Goal: Task Accomplishment & Management: Manage account settings

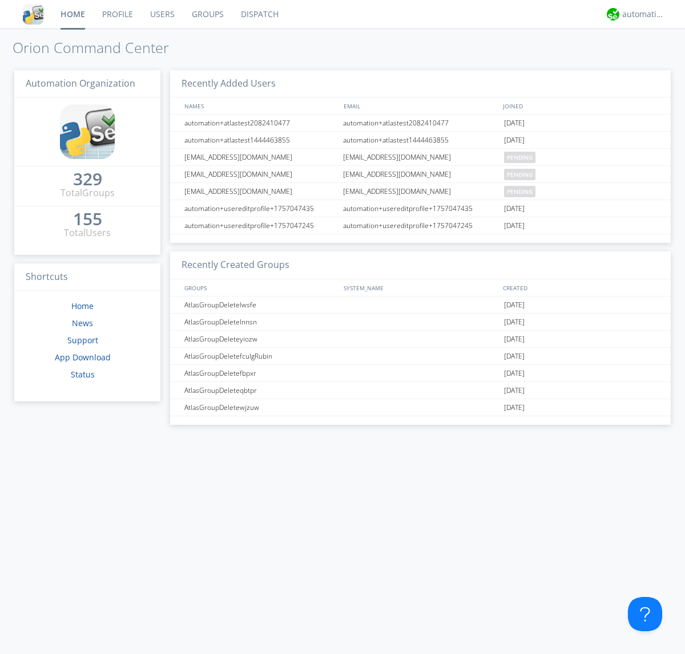
click at [207, 14] on link "Groups" at bounding box center [207, 14] width 49 height 29
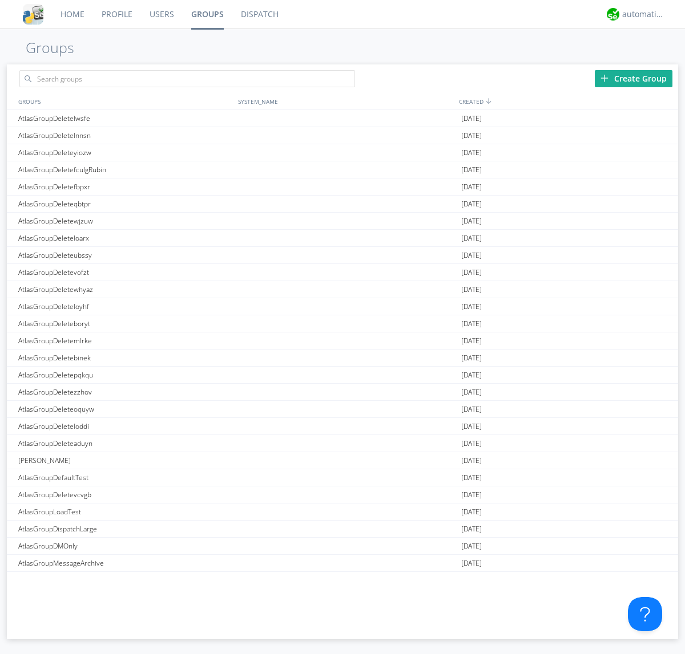
click at [633, 78] on div "Create Group" at bounding box center [633, 78] width 78 height 17
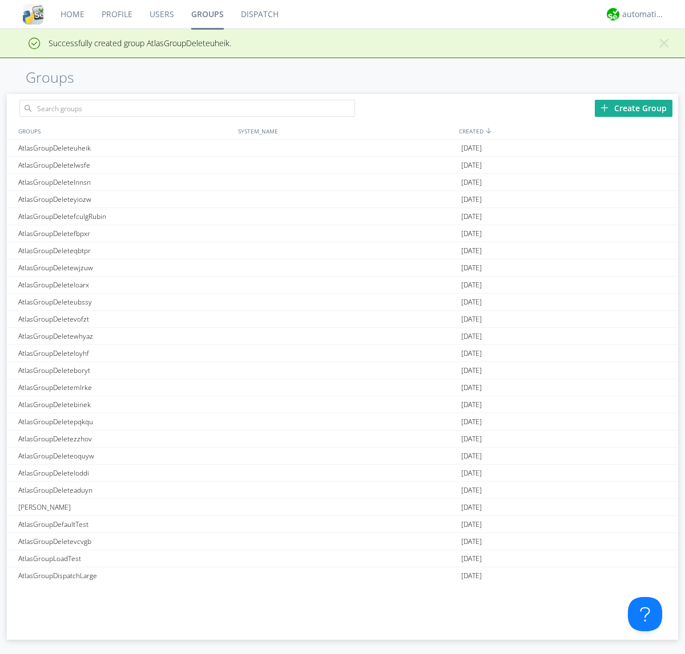
click at [207, 14] on link "Groups" at bounding box center [208, 14] width 50 height 29
type input "AtlasGroupDeleteuheik"
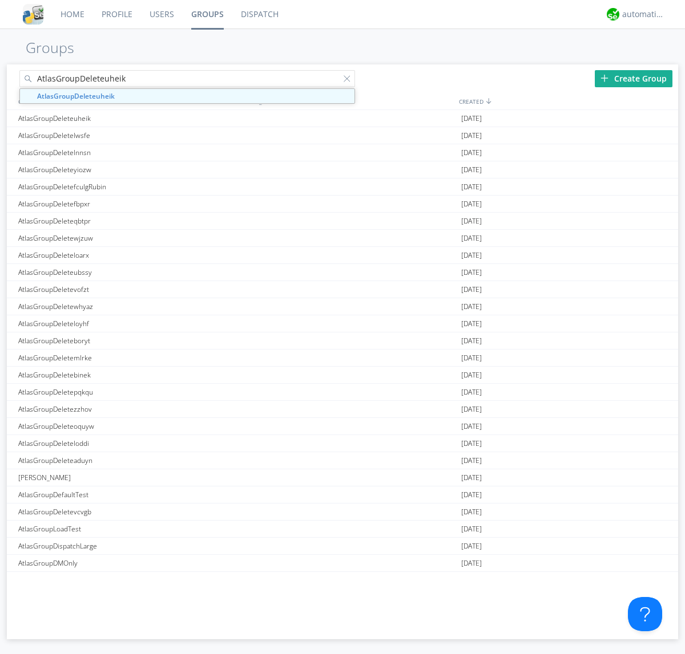
click at [161, 14] on link "Users" at bounding box center [162, 14] width 42 height 29
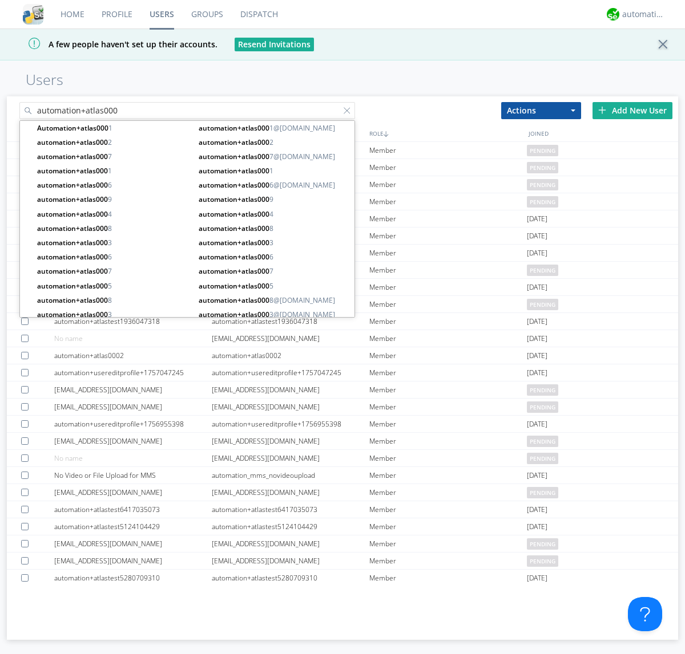
type input "automation+atlas000"
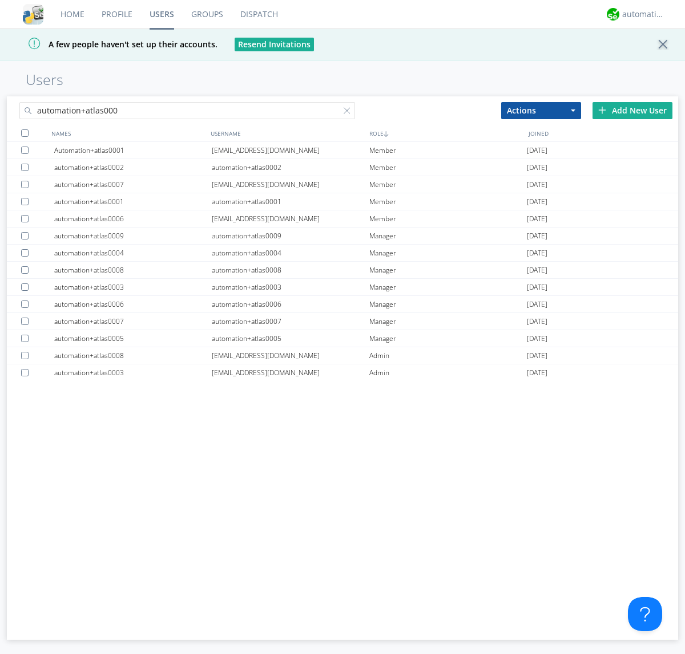
click at [25, 133] on div at bounding box center [24, 133] width 7 height 7
click at [541, 110] on button "Actions" at bounding box center [541, 110] width 80 height 17
click at [0, 0] on link "Add to Group" at bounding box center [0, 0] width 0 height 0
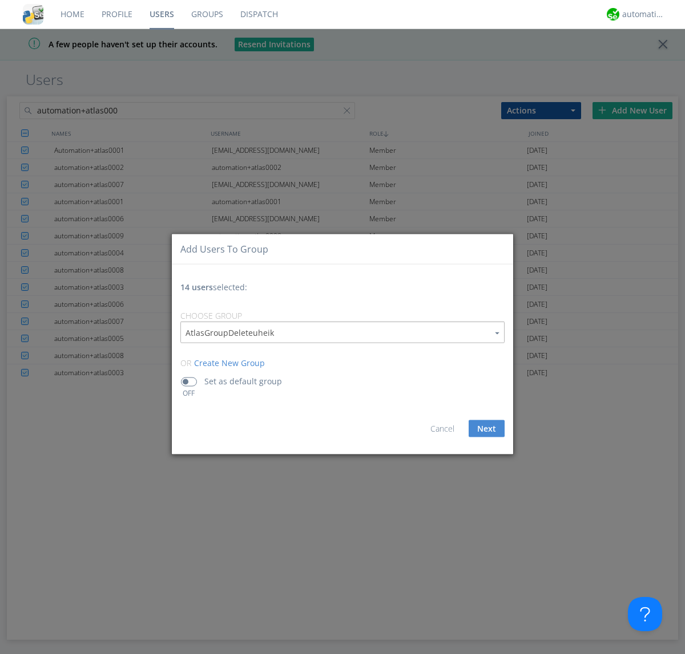
click at [207, 14] on link "Groups" at bounding box center [207, 14] width 49 height 29
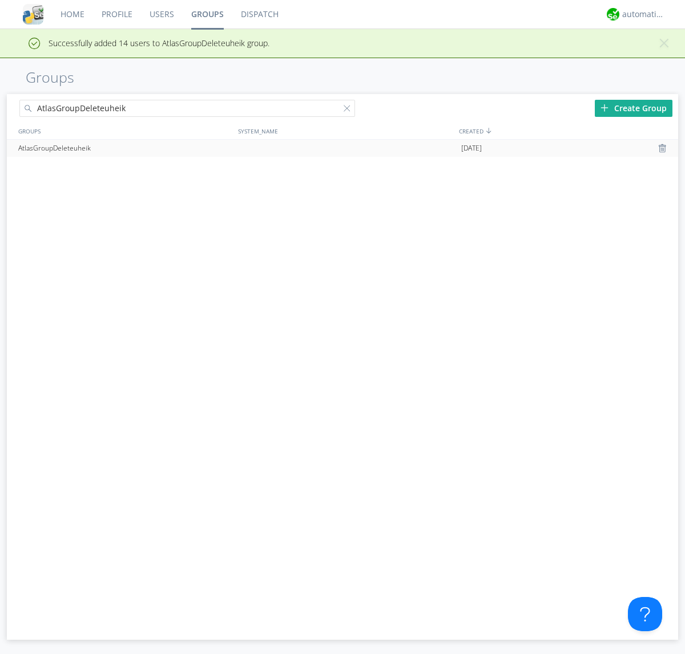
type input "AtlasGroupDeleteuheik"
click at [663, 148] on div at bounding box center [663, 148] width 11 height 9
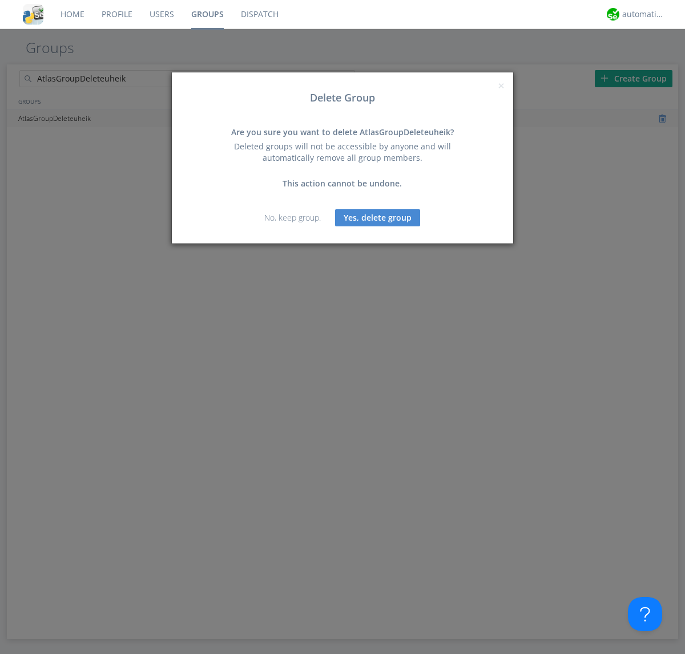
click at [378, 217] on button "Yes, delete group" at bounding box center [377, 217] width 85 height 17
